Goal: Task Accomplishment & Management: Manage account settings

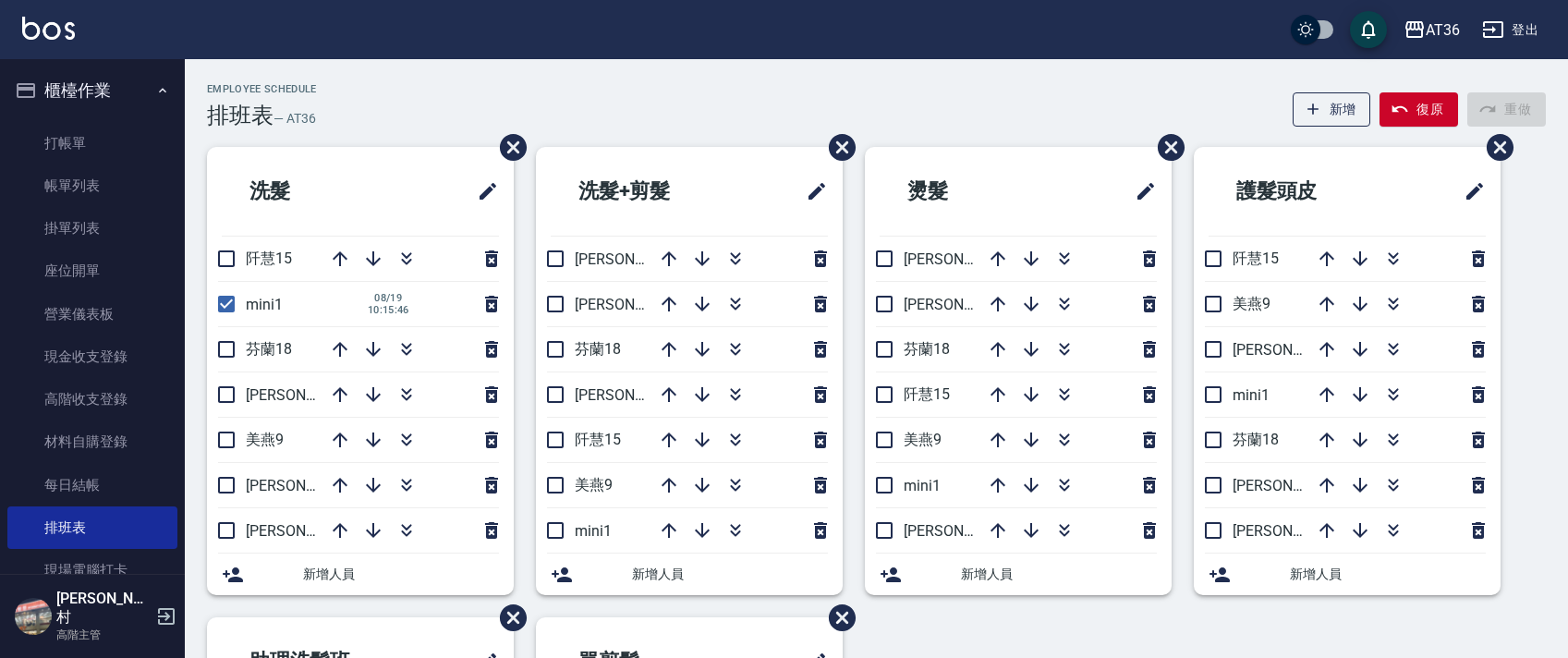
scroll to position [437, 0]
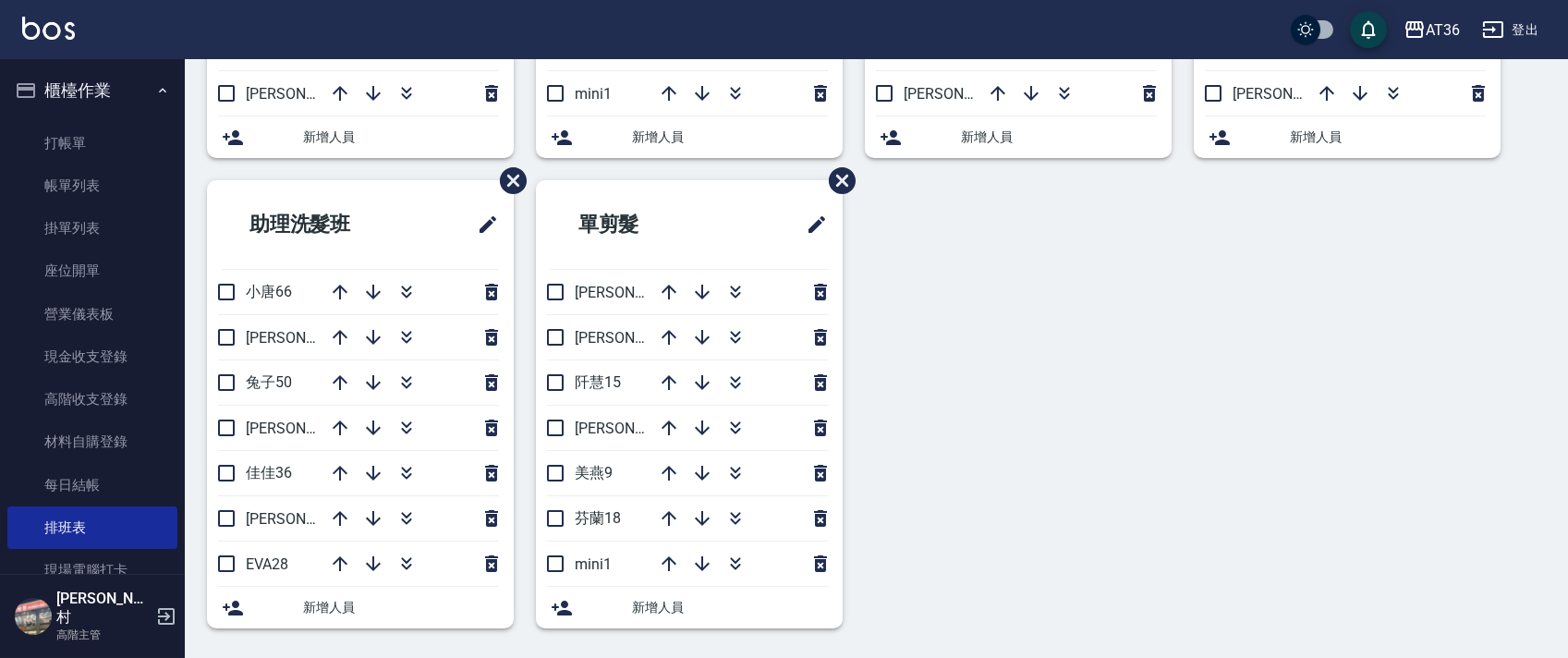
drag, startPoint x: 711, startPoint y: 281, endPoint x: 700, endPoint y: 286, distance: 12.1
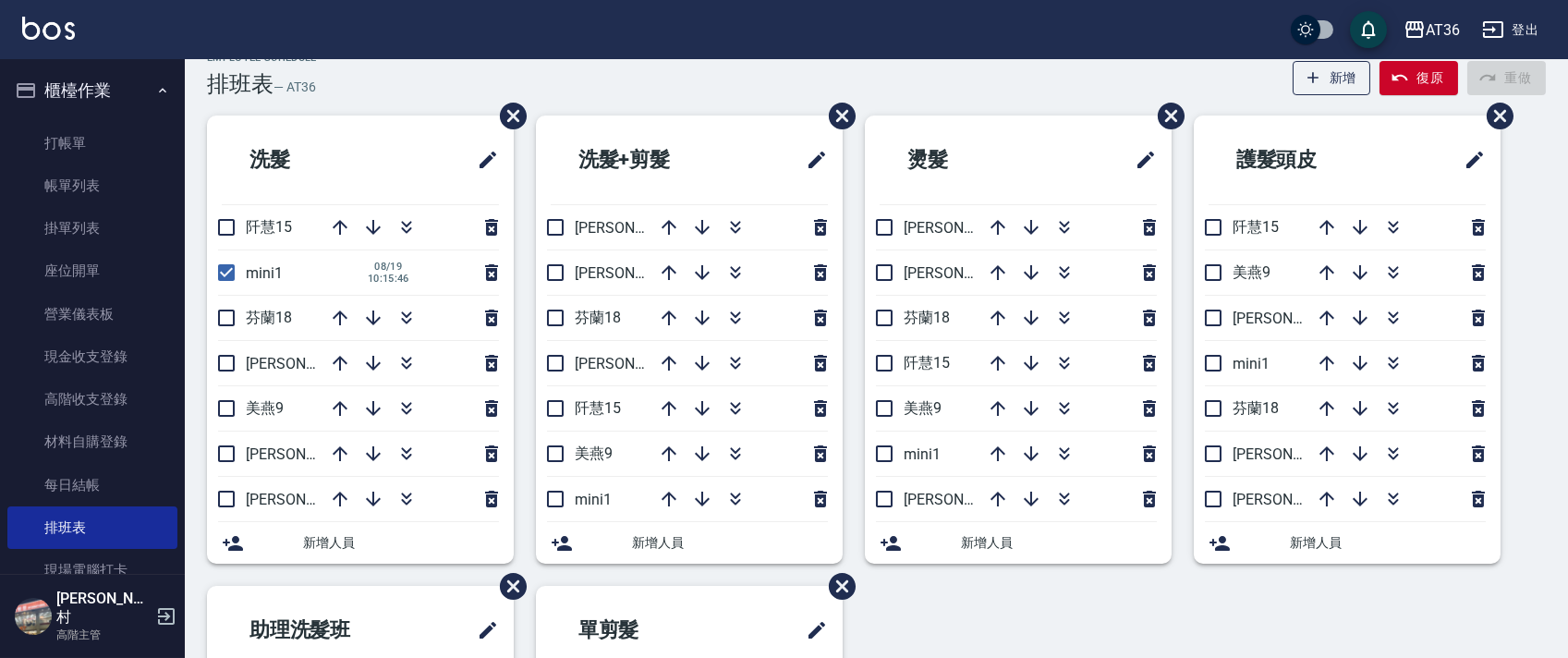
scroll to position [0, 0]
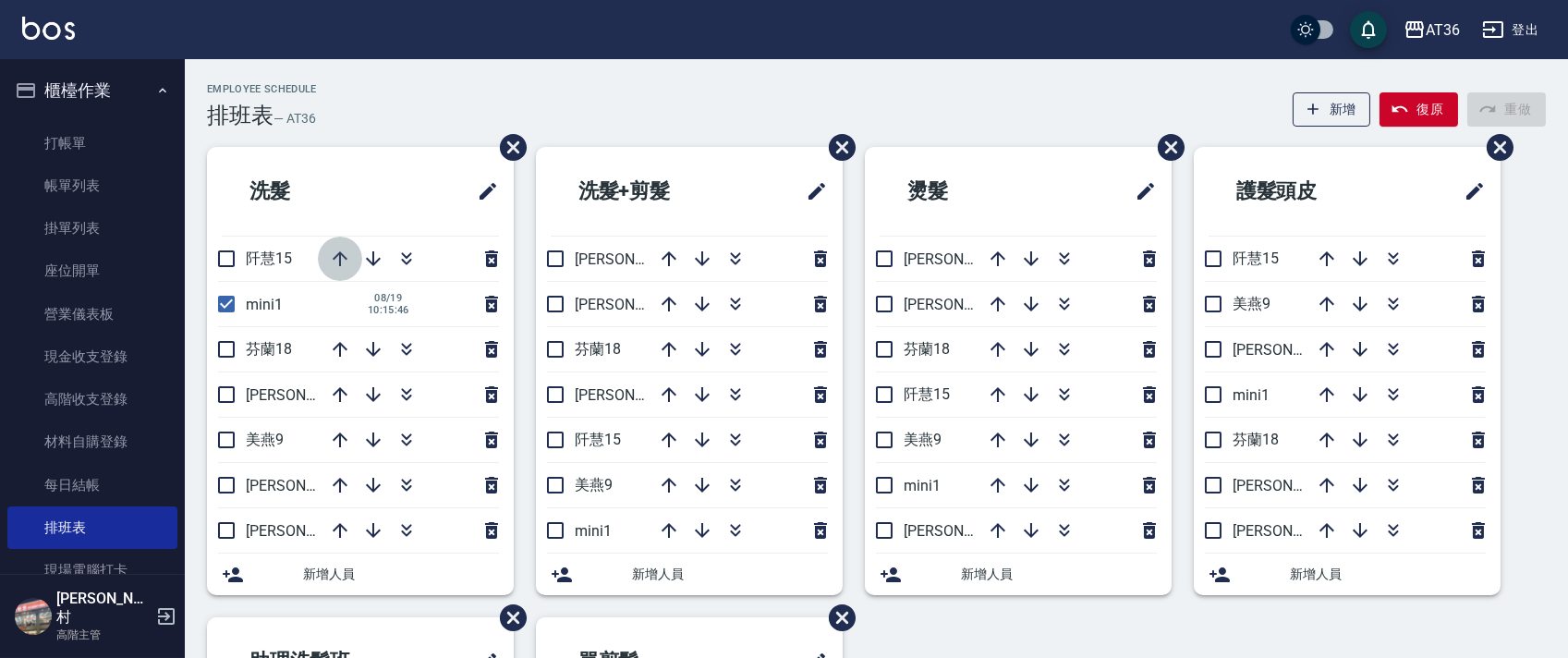
click at [337, 257] on icon "button" at bounding box center [340, 259] width 23 height 23
click at [335, 259] on icon "button" at bounding box center [340, 259] width 23 height 23
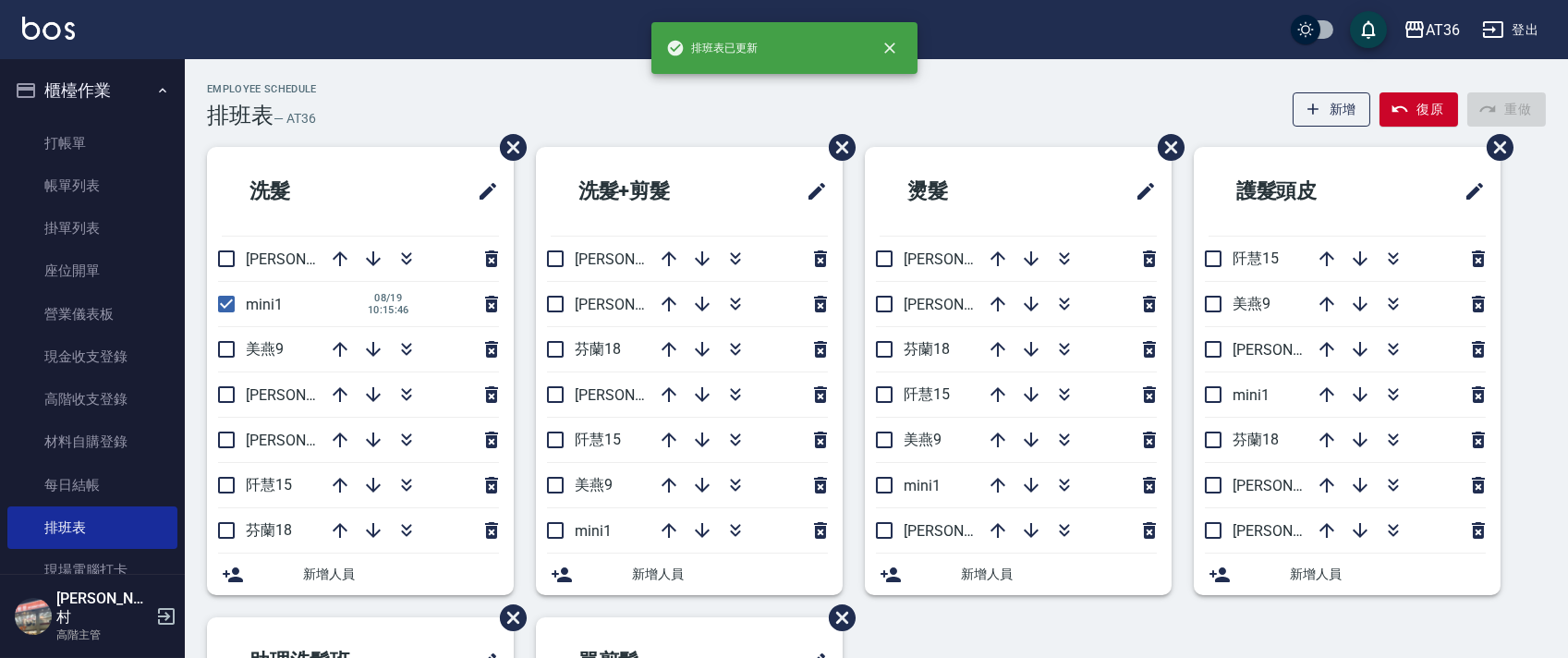
click at [335, 261] on icon "button" at bounding box center [340, 259] width 23 height 23
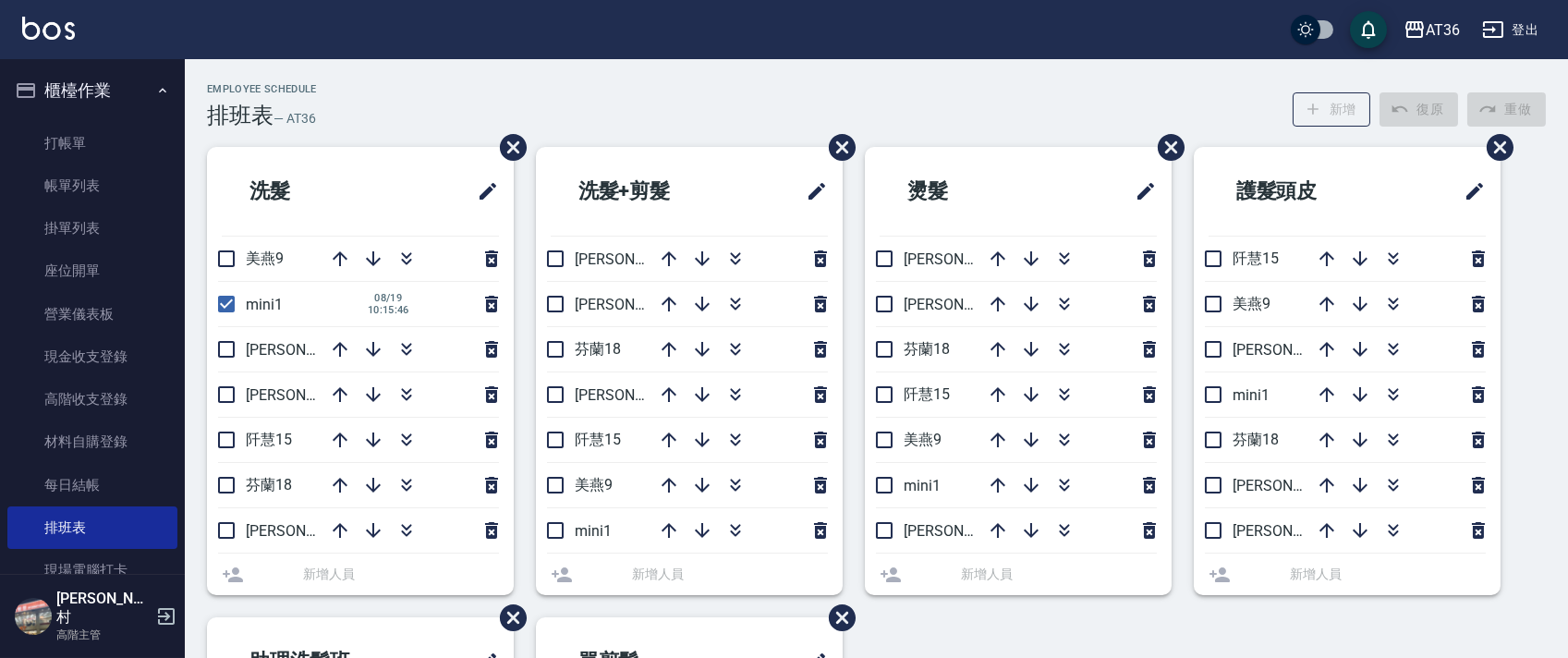
click at [335, 261] on div at bounding box center [410, 258] width 185 height 44
click at [335, 261] on icon "button" at bounding box center [340, 259] width 23 height 23
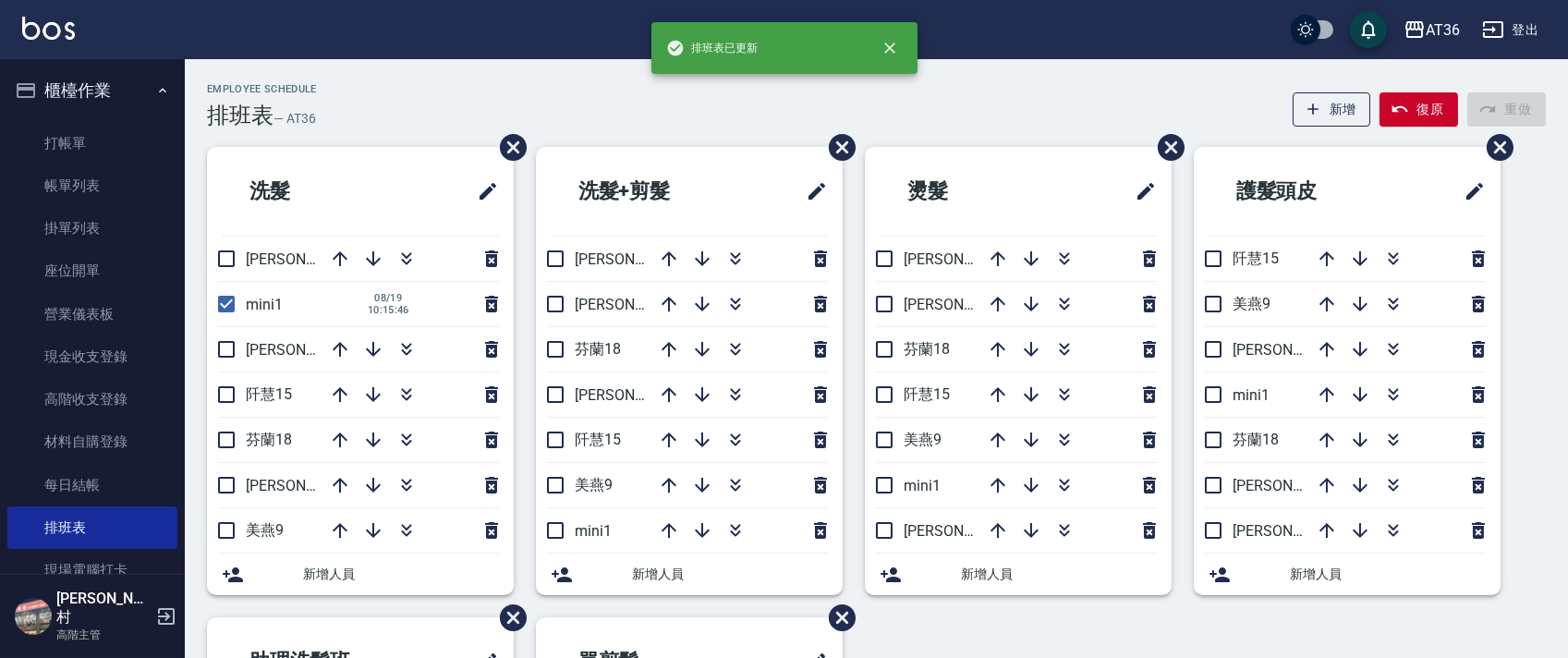
click at [335, 261] on icon "button" at bounding box center [340, 259] width 23 height 23
click at [226, 301] on input "checkbox" at bounding box center [226, 304] width 39 height 39
checkbox input "false"
click at [225, 433] on input "checkbox" at bounding box center [226, 439] width 39 height 39
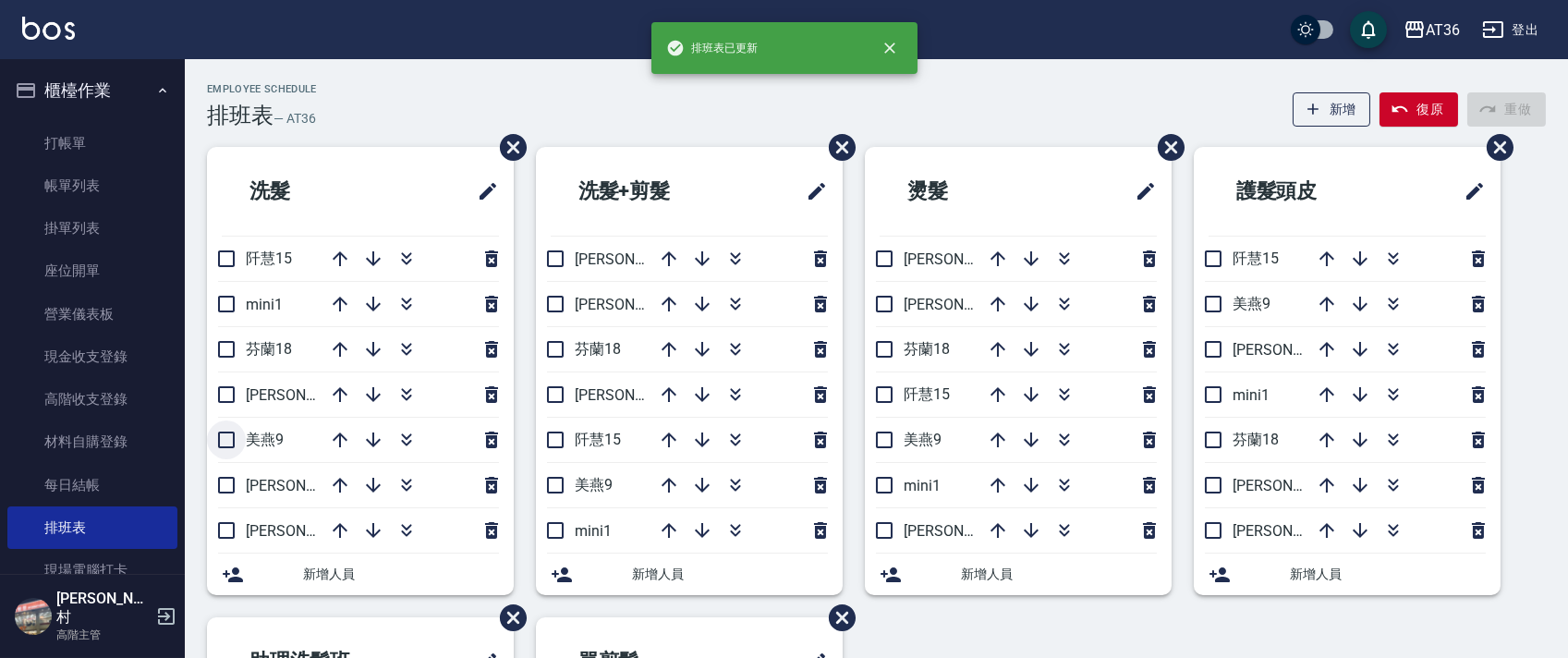
checkbox input "true"
click at [225, 485] on input "checkbox" at bounding box center [226, 485] width 39 height 39
checkbox input "true"
click at [338, 248] on icon "button" at bounding box center [340, 259] width 23 height 23
click at [224, 253] on input "checkbox" at bounding box center [226, 258] width 39 height 39
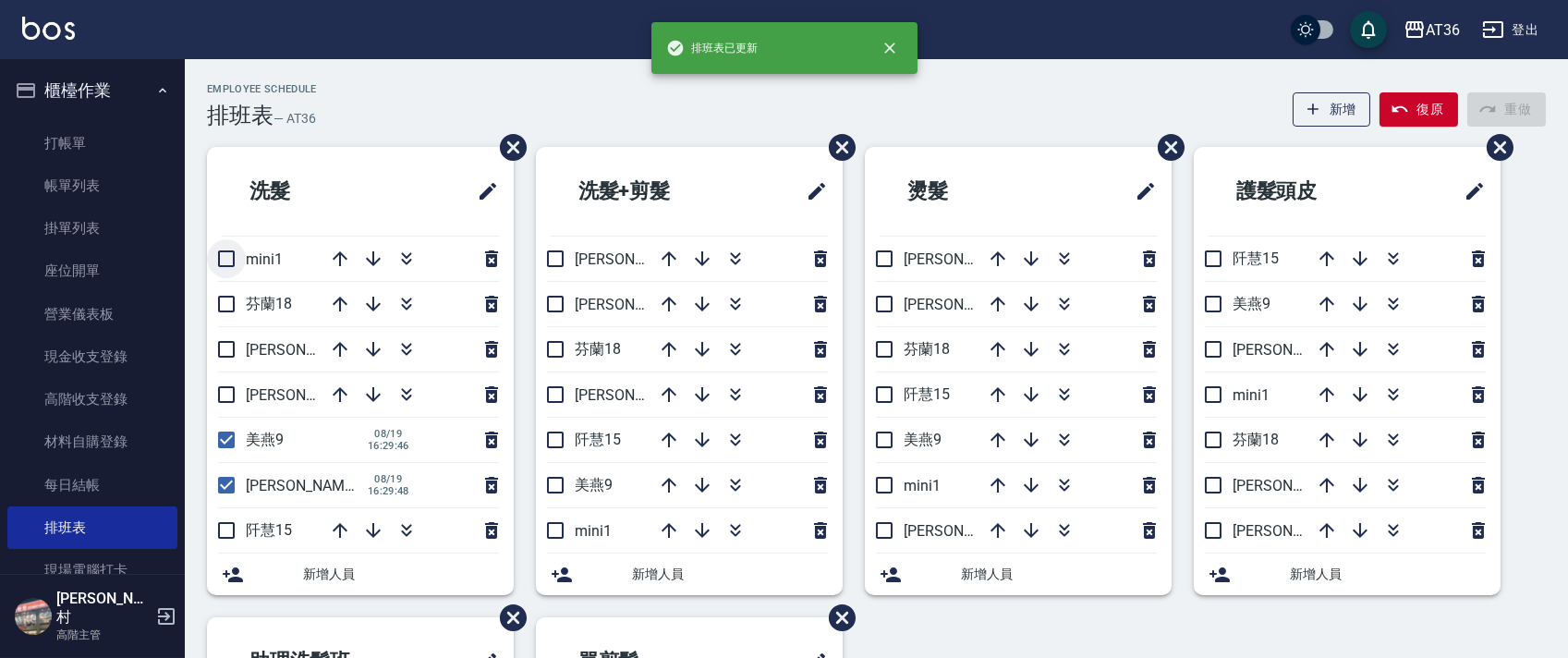
checkbox input "true"
click at [231, 438] on input "checkbox" at bounding box center [226, 439] width 39 height 39
checkbox input "false"
click at [229, 479] on input "checkbox" at bounding box center [226, 485] width 39 height 39
checkbox input "false"
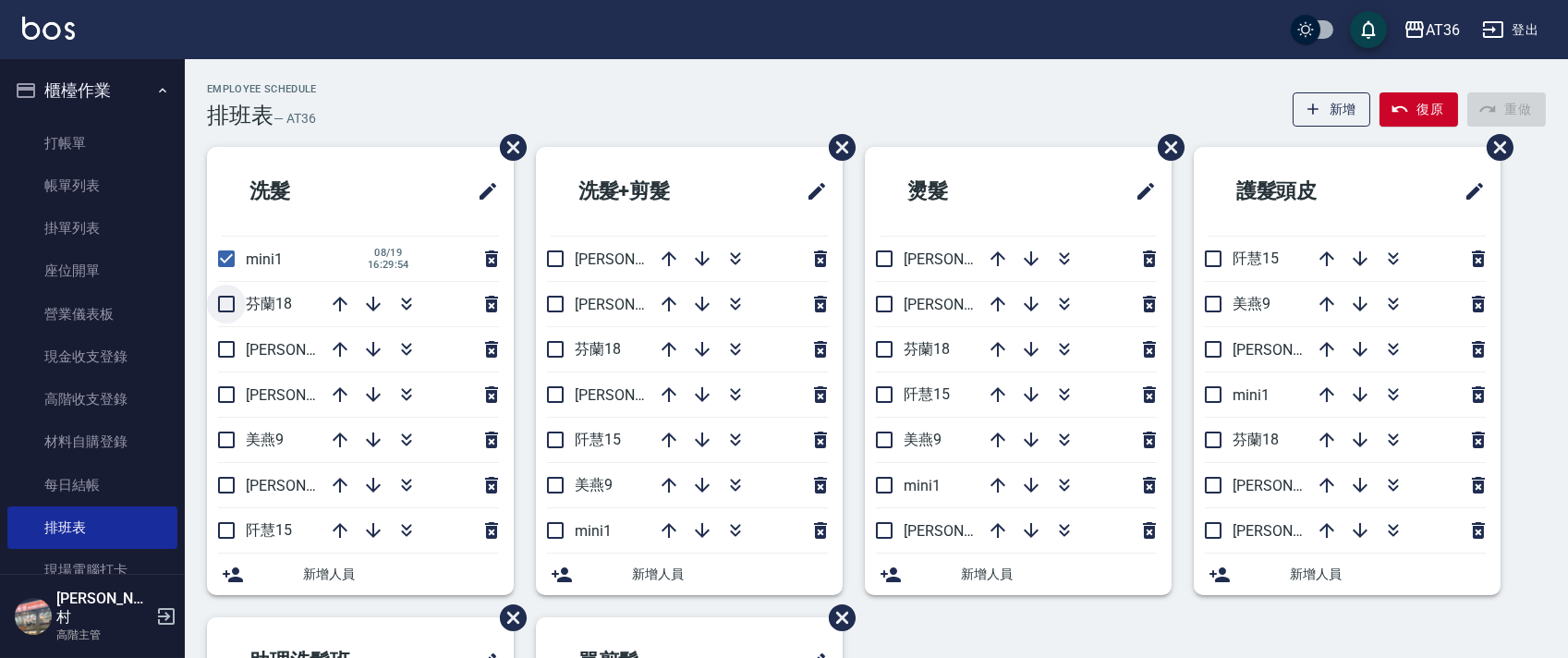
click at [226, 305] on input "checkbox" at bounding box center [226, 304] width 39 height 39
checkbox input "true"
click at [221, 434] on input "checkbox" at bounding box center [226, 439] width 39 height 39
checkbox input "true"
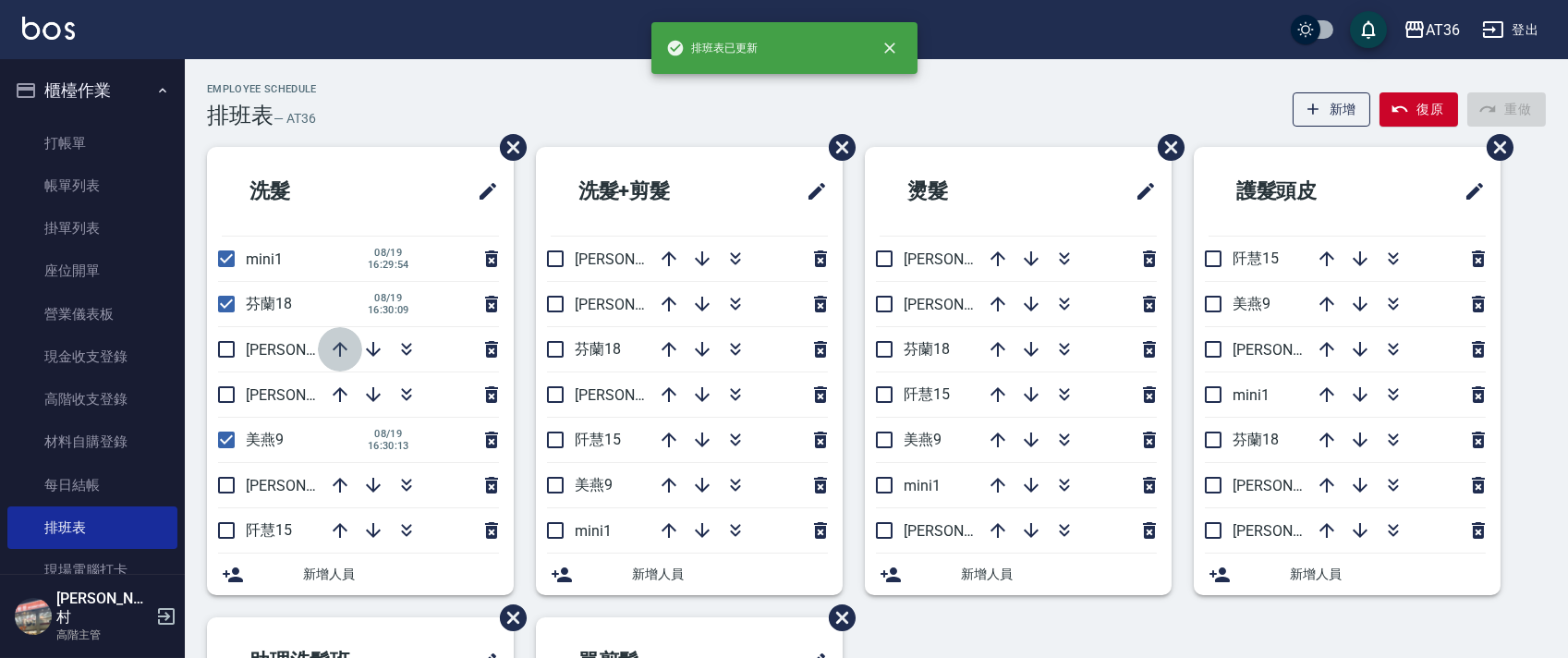
click at [341, 342] on icon "button" at bounding box center [340, 350] width 23 height 23
